Goal: Information Seeking & Learning: Learn about a topic

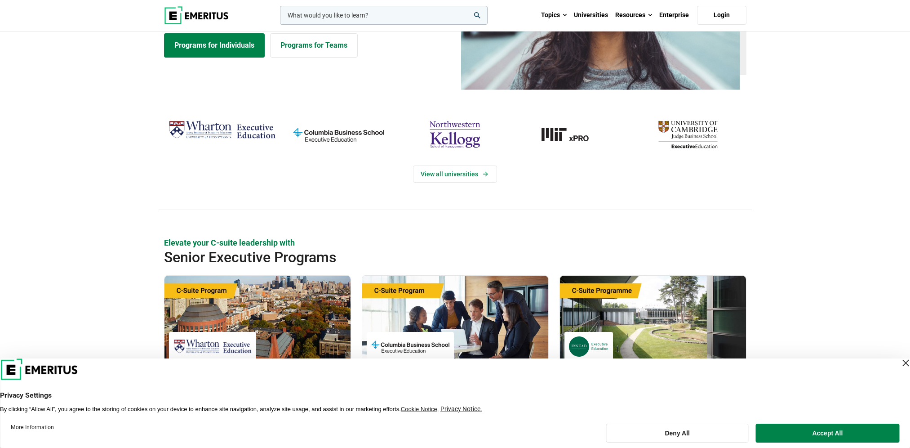
scroll to position [135, 0]
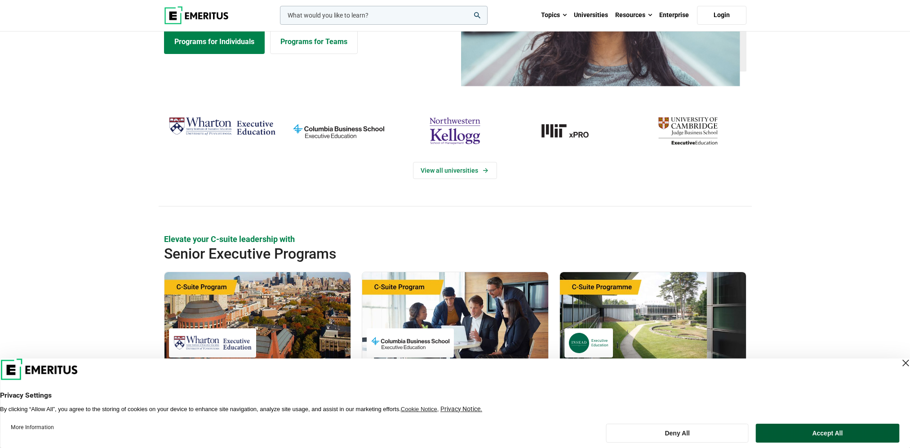
click at [512, 226] on button "Accept All" at bounding box center [827, 432] width 143 height 19
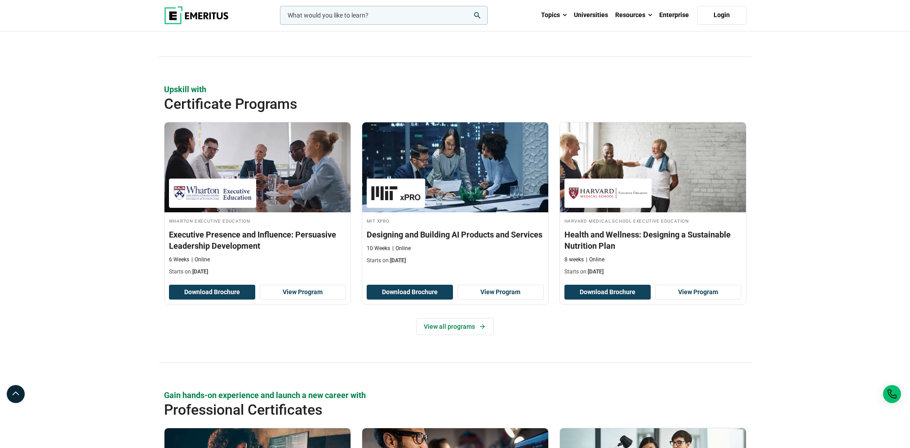
scroll to position [902, 0]
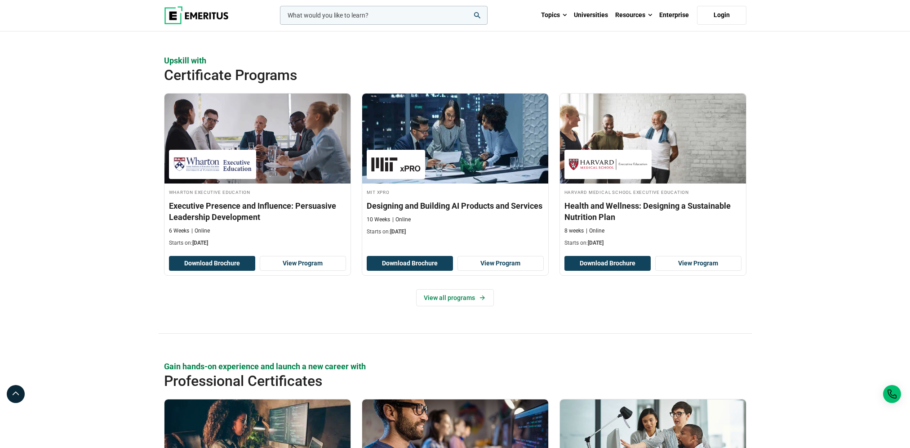
drag, startPoint x: 617, startPoint y: 270, endPoint x: 617, endPoint y: 298, distance: 27.4
click at [512, 226] on div "View all programs" at bounding box center [455, 297] width 582 height 17
click at [408, 62] on p "Upskill with" at bounding box center [455, 60] width 582 height 11
click at [512, 131] on div "Upskill with Certificate Programs [PERSON_NAME] Executive Education Executive P…" at bounding box center [455, 194] width 910 height 279
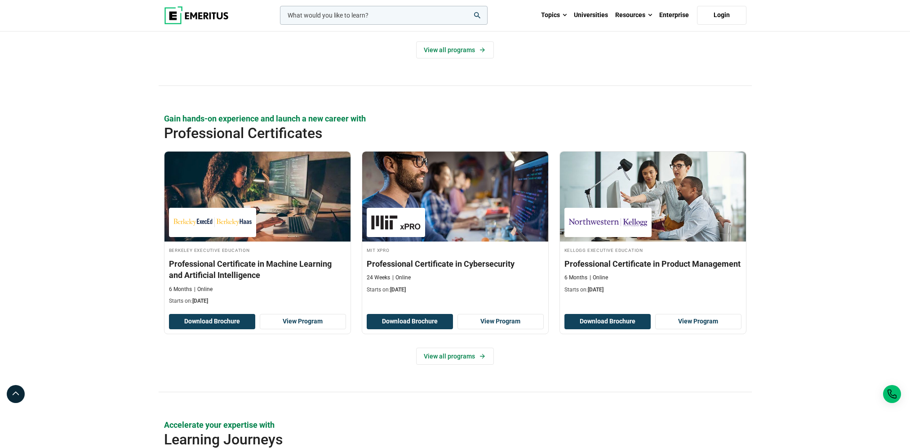
scroll to position [1170, 0]
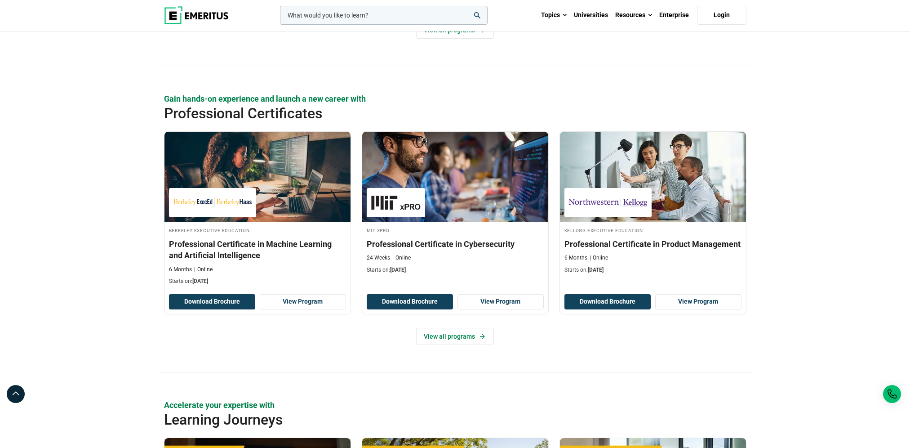
click at [512, 138] on div "Gain hands-on experience and launch a new career with Professional Certificates…" at bounding box center [455, 232] width 910 height 279
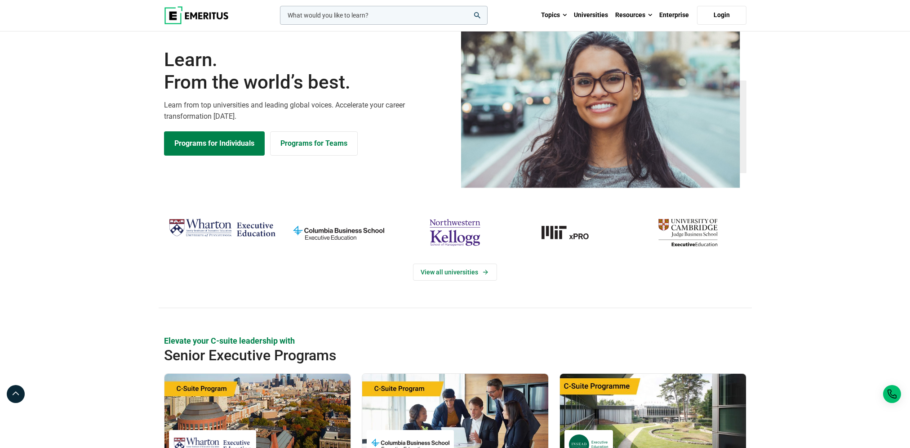
scroll to position [0, 0]
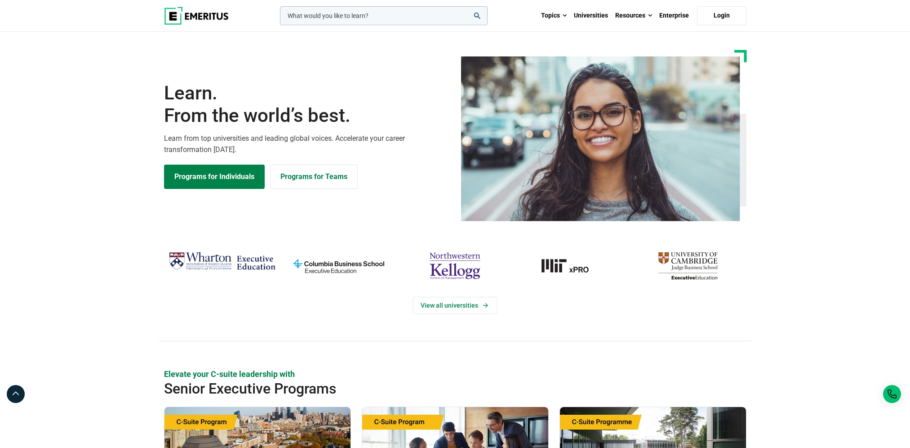
click at [119, 131] on section "Learn. From the world’s best. Learn from top universities and leading global vo…" at bounding box center [455, 135] width 910 height 171
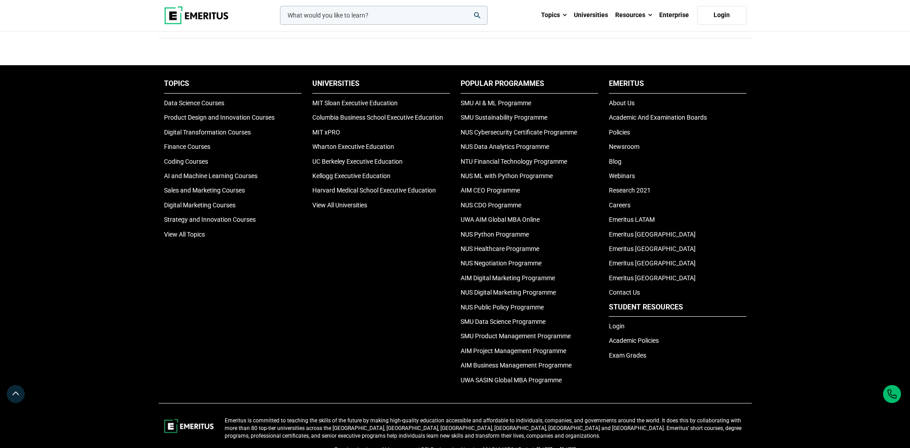
scroll to position [2979, 0]
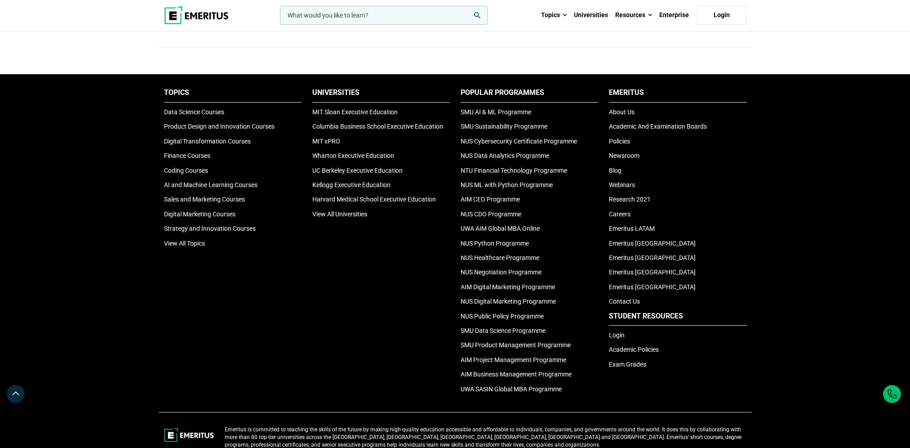
click at [418, 226] on div "Universities MIT [PERSON_NAME] Executive Education Columbia Business School Exe…" at bounding box center [381, 243] width 148 height 311
click at [391, 226] on div "Universities MIT [PERSON_NAME] Executive Education Columbia Business School Exe…" at bounding box center [381, 243] width 148 height 311
click at [512, 226] on ul "Popular Programmes SMU AI & ML Programme SMU Sustainability Programme NUS Cyber…" at bounding box center [530, 241] width 138 height 306
click at [342, 226] on div "Universities MIT [PERSON_NAME] Executive Education Columbia Business School Exe…" at bounding box center [381, 243] width 148 height 311
click at [348, 226] on div "Universities MIT [PERSON_NAME] Executive Education Columbia Business School Exe…" at bounding box center [381, 243] width 148 height 311
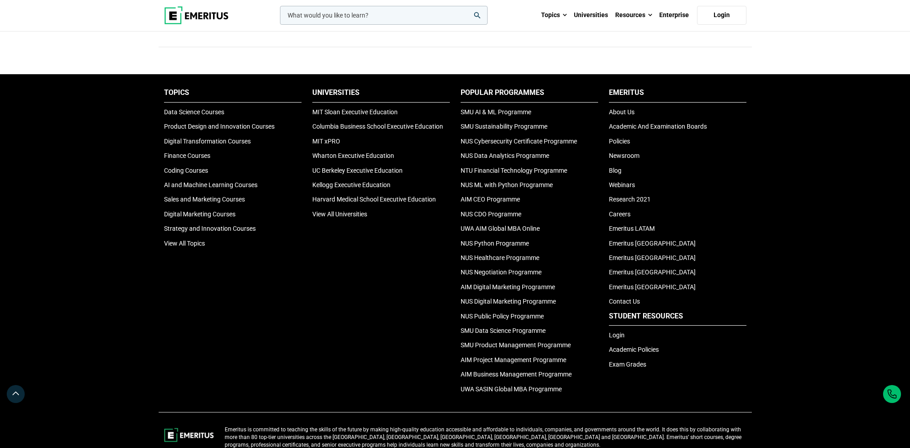
click at [404, 226] on div "Universities MIT [PERSON_NAME] Executive Education Columbia Business School Exe…" at bounding box center [381, 243] width 148 height 311
click at [512, 129] on link "SMU Sustainability Programme" at bounding box center [504, 126] width 87 height 7
click at [302, 226] on div "Topics Data Science Courses Product Design and Innovation Courses Digital Trans…" at bounding box center [233, 243] width 148 height 311
click at [320, 226] on div "Universities MIT [PERSON_NAME] Executive Education Columbia Business School Exe…" at bounding box center [381, 243] width 148 height 311
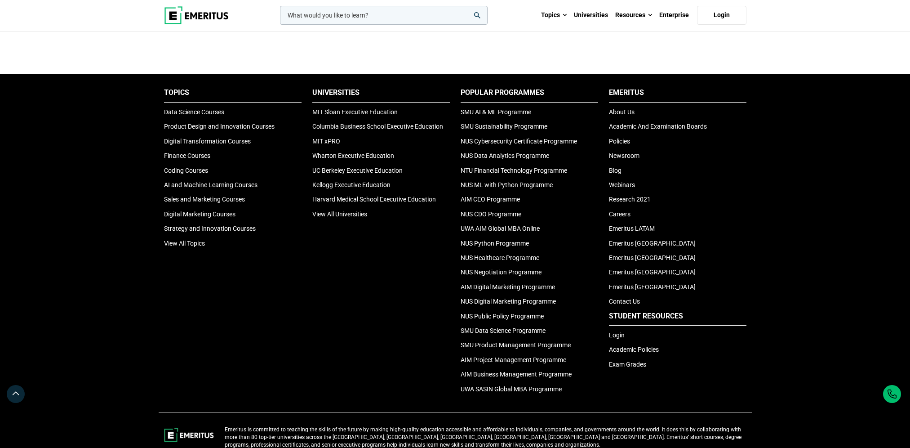
click at [60, 226] on footer "Topics Data Science Courses Product Design and Innovation Courses Digital Trans…" at bounding box center [455, 243] width 910 height 338
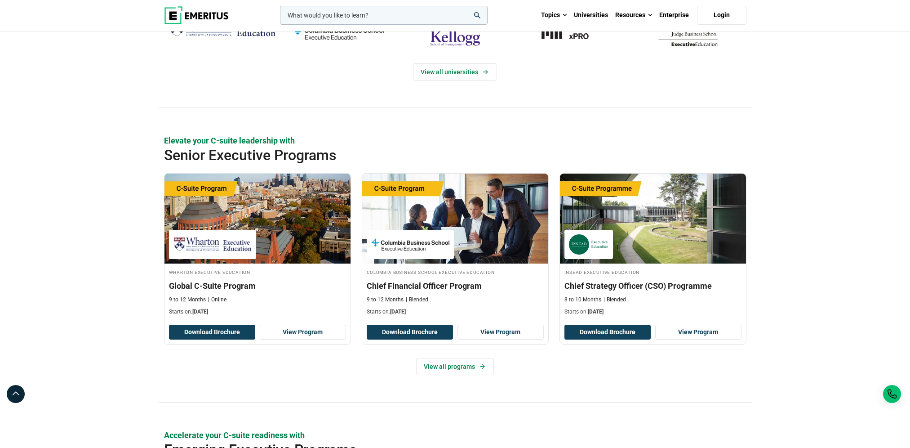
scroll to position [0, 0]
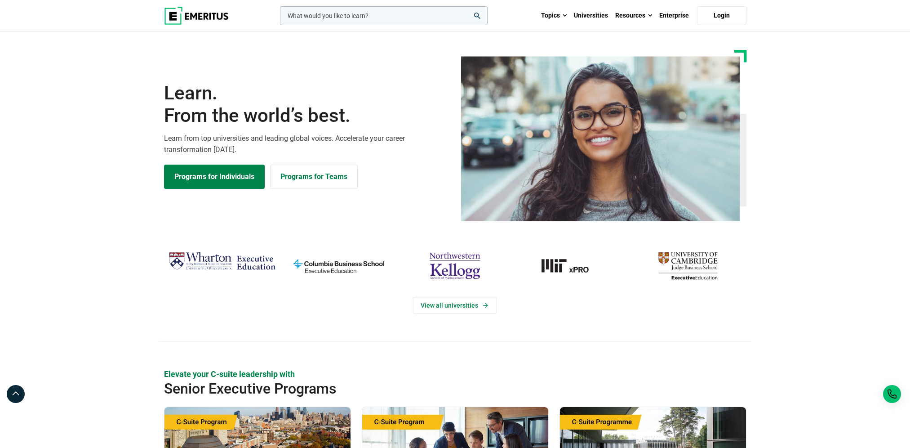
click at [104, 226] on div "View all universities" at bounding box center [455, 294] width 910 height 93
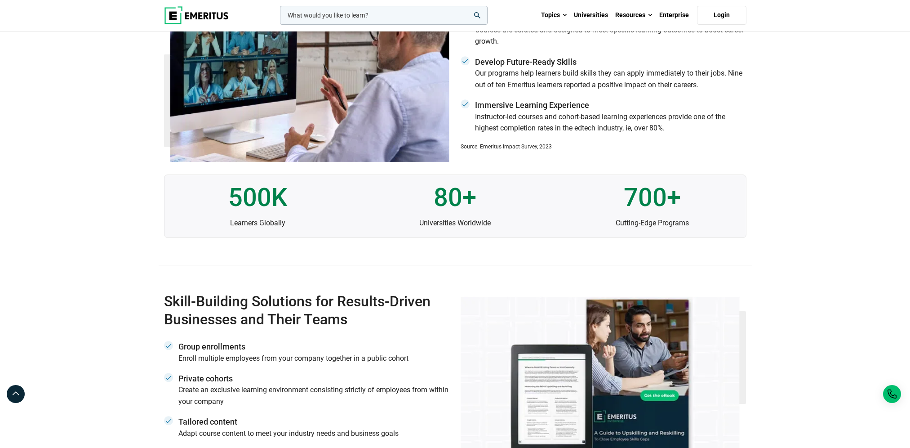
scroll to position [2296, 0]
